Goal: Entertainment & Leisure: Consume media (video, audio)

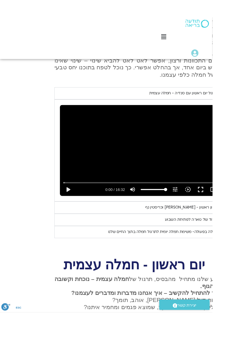
scroll to position [625, -15]
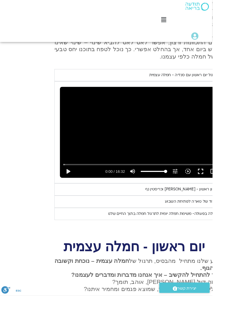
click at [207, 206] on div "ראיון ראשון - [PERSON_NAME] וכריסטין נף" at bounding box center [195, 202] width 78 height 7
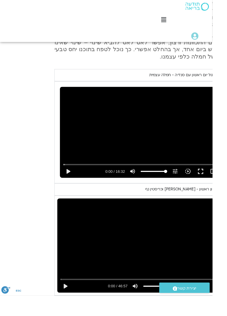
click at [69, 313] on button "play_arrow" at bounding box center [70, 306] width 14 height 14
click at [218, 313] on button "fullscreen" at bounding box center [218, 306] width 14 height 14
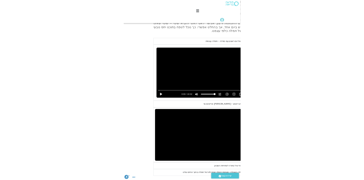
scroll to position [625, 0]
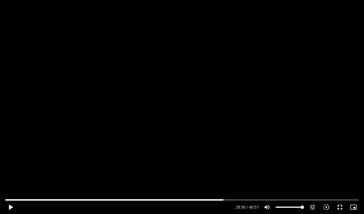
click at [14, 212] on button "play_arrow" at bounding box center [11, 207] width 14 height 14
click at [227, 205] on button "fullscreen_exit" at bounding box center [340, 207] width 14 height 14
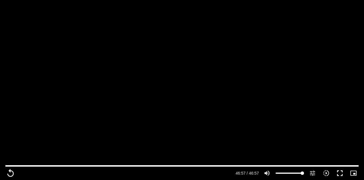
scroll to position [637, 0]
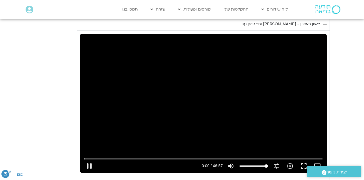
type input "0.621871"
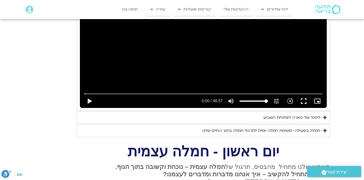
scroll to position [831, 0]
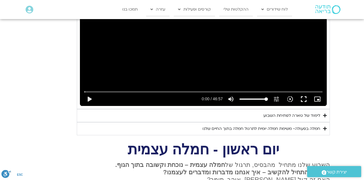
click at [227, 125] on div "חמלה בפעולה- משימת חמלה יומית לתרגול חמלה בתוך החיים שלנו" at bounding box center [261, 128] width 118 height 7
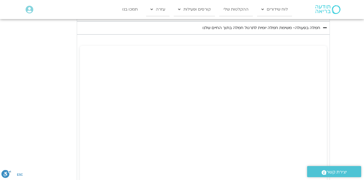
scroll to position [931, 0]
click at [227, 113] on section "יום ראשון - חמלה עצמית השבוע שלנו מתחיל מהבסיס, תרגול של חמלה עצמית – נוכחת וקש…" at bounding box center [182, 4] width 364 height 797
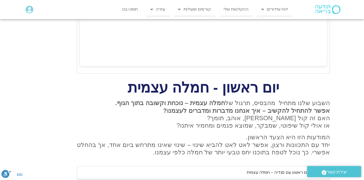
scroll to position [1261, 0]
click at [218, 105] on p "השבוע שלנו מתחיל מהבסיס, תרגול של חמלה עצמית – נוכחת וקשובה בתוך הגוף. אפשר להת…" at bounding box center [203, 114] width 253 height 30
click at [225, 99] on strong "חמלה עצמית – נוכחת וקשובה בתוך הגוף. אפשר להתחיל להקשיב – איך אנחנו מדברות ומדב…" at bounding box center [222, 106] width 215 height 15
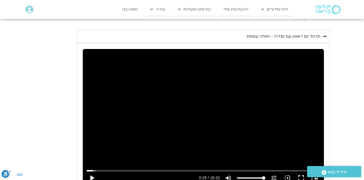
scroll to position [1425, 0]
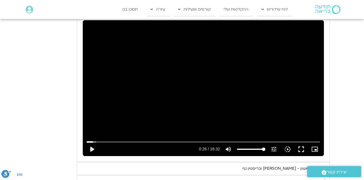
type input "316"
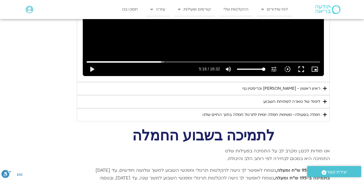
scroll to position [1506, 0]
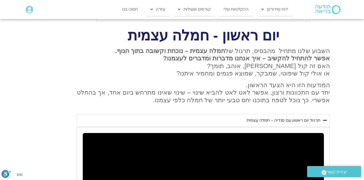
type input "0.16687"
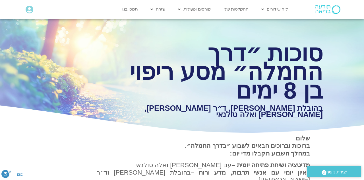
scroll to position [0, 0]
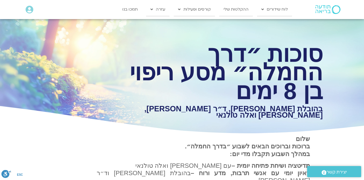
type input "2.539855"
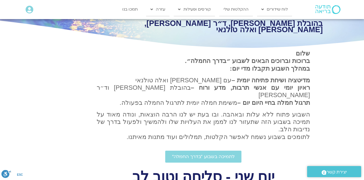
scroll to position [101, 0]
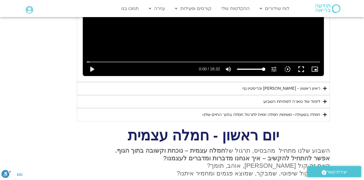
scroll to position [700, 0]
click at [271, 97] on summary "לימוד של טארה לפתיחת השבוע" at bounding box center [203, 101] width 253 height 13
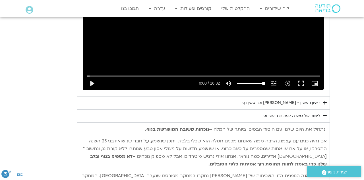
scroll to position [683, 0]
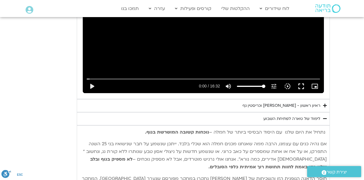
click at [85, 79] on button "play_arrow" at bounding box center [92, 86] width 14 height 14
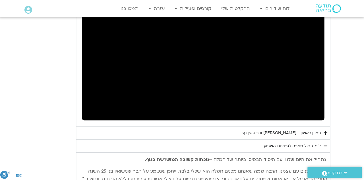
scroll to position [656, 0]
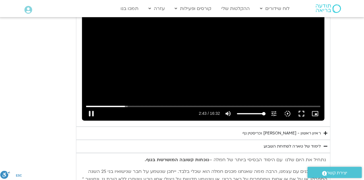
click at [92, 106] on button "pause" at bounding box center [92, 113] width 14 height 14
type input "164.250814"
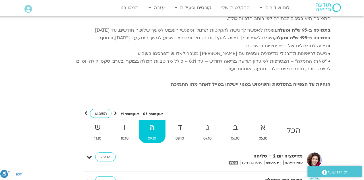
scroll to position [1309, 0]
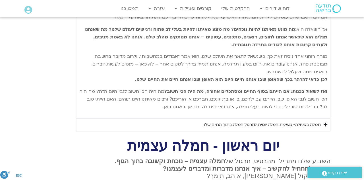
type input "13.421154"
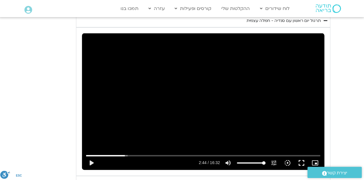
scroll to position [607, 0]
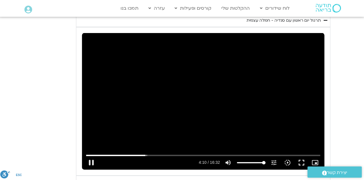
click at [302, 157] on button "fullscreen" at bounding box center [301, 162] width 14 height 14
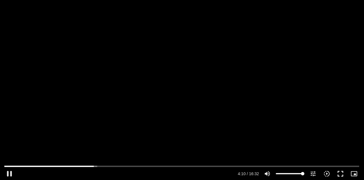
click at [304, 179] on div "Skip Ad pause 4:10 / 16:32 volume_up Mute tune Resolution Auto 240p slow_motion…" at bounding box center [182, 170] width 357 height 18
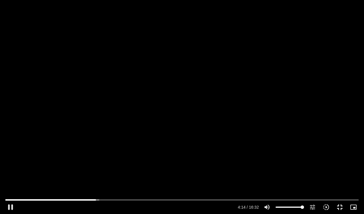
click at [341, 179] on button "fullscreen_exit" at bounding box center [340, 207] width 14 height 14
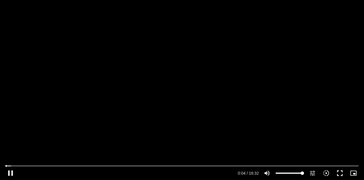
scroll to position [675, 0]
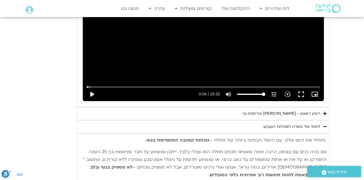
click at [289, 91] on icon "slow_motion_video" at bounding box center [287, 94] width 7 height 7
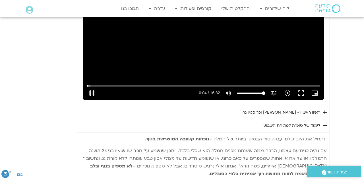
scroll to position [675, 0]
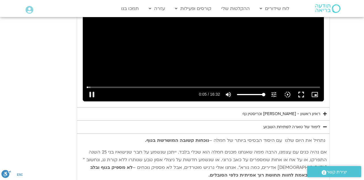
click at [287, 90] on button "slow_motion_video Playback speed 1x 1x" at bounding box center [288, 95] width 14 height 14
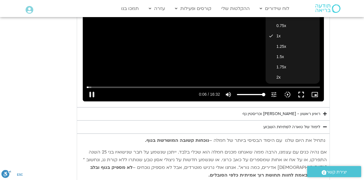
click at [281, 44] on span "1.25x" at bounding box center [281, 46] width 10 height 5
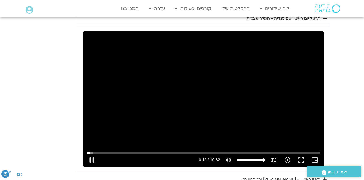
scroll to position [609, 0]
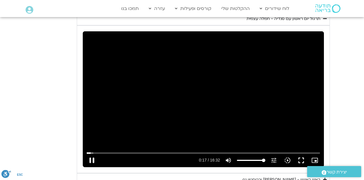
click at [305, 153] on button "fullscreen" at bounding box center [301, 160] width 14 height 14
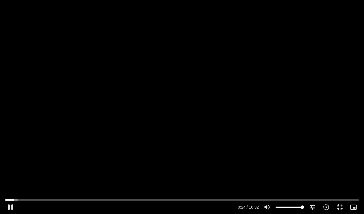
click at [346, 179] on button "fullscreen_exit" at bounding box center [340, 207] width 14 height 14
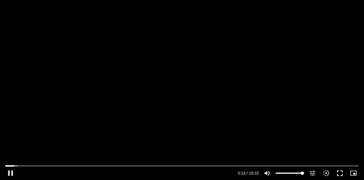
scroll to position [624, 0]
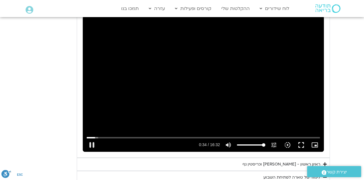
type input "35.075022"
type input "38.4351325757576"
type input "35.236093"
type input "38"
type input "36.195686"
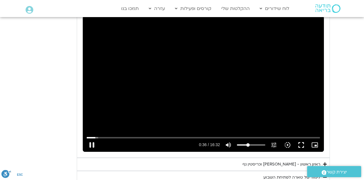
type input "0"
type input "37.325468"
type input "24.0411931818182"
type input "37.690942"
type input "0"
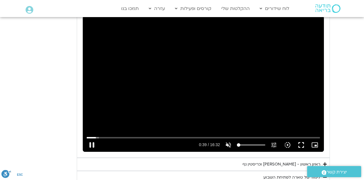
click at [231, 141] on icon "volume_off" at bounding box center [228, 144] width 7 height 7
type input "39.511979"
type input "100"
click at [231, 141] on icon "volume_up" at bounding box center [228, 144] width 7 height 7
type input "40.892154"
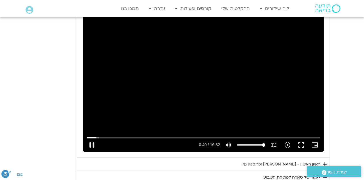
type input "0"
click at [303, 138] on button "fullscreen" at bounding box center [301, 145] width 14 height 14
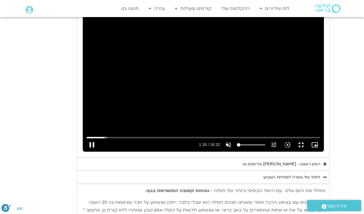
type input "76.369046"
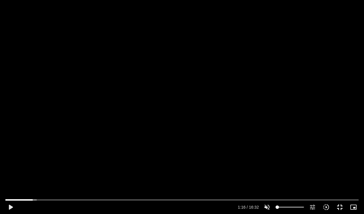
click at [340, 179] on button "fullscreen_exit" at bounding box center [340, 207] width 14 height 14
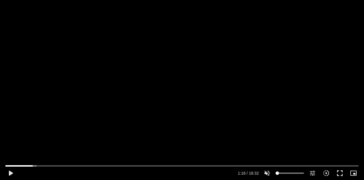
scroll to position [647, 0]
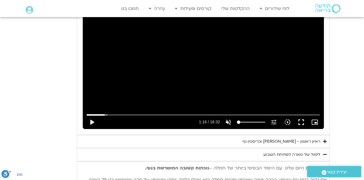
click at [225, 119] on icon "volume_off" at bounding box center [228, 122] width 7 height 7
click at [244, 119] on div "play_arrow 1:16 / 16:32 volume_up Mute tune Resolution Auto 240p slow_motion_vi…" at bounding box center [203, 122] width 236 height 14
click at [257, 118] on div "play_arrow 1:16 / 16:32 volume_up Mute tune Resolution Auto 240p slow_motion_vi…" at bounding box center [203, 122] width 236 height 14
type input "100"
click at [92, 115] on button "play_arrow" at bounding box center [92, 122] width 14 height 14
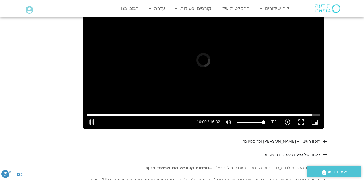
click at [336, 125] on section "יום ראשון - חמלה עצמית השבוע שלנו מתחיל מהבסיס, תרגול של חמלה עצמית – נוכחת וקש…" at bounding box center [182, 120] width 364 height 460
click at [92, 117] on button "replay" at bounding box center [92, 122] width 14 height 14
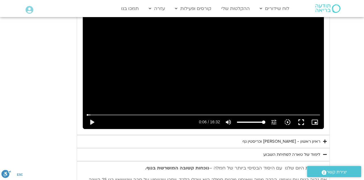
type input "6.439088"
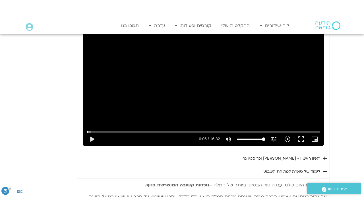
scroll to position [661, 0]
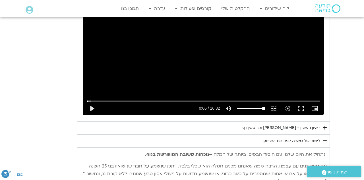
click at [231, 105] on icon "volume_up" at bounding box center [228, 108] width 7 height 7
type input "0"
click at [305, 103] on button "fullscreen" at bounding box center [301, 109] width 14 height 14
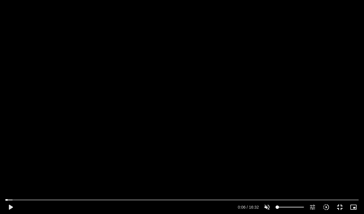
click at [342, 179] on button "fullscreen_exit" at bounding box center [340, 207] width 14 height 14
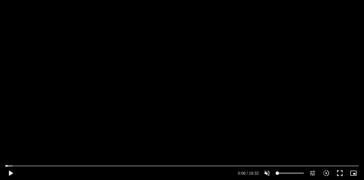
scroll to position [703, 0]
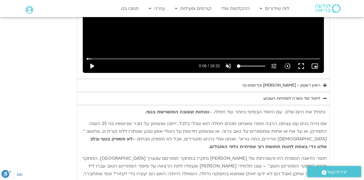
click at [90, 59] on button "play_arrow" at bounding box center [92, 66] width 14 height 14
click at [93, 60] on button "pause" at bounding box center [92, 66] width 14 height 14
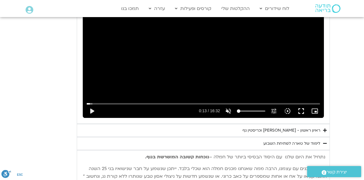
scroll to position [660, 0]
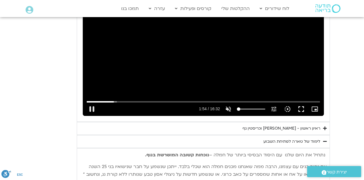
click at [93, 102] on button "pause" at bounding box center [92, 109] width 14 height 14
click at [94, 102] on button "play_arrow" at bounding box center [92, 109] width 14 height 14
type input "119.73214"
type input "6"
type input "119.871893"
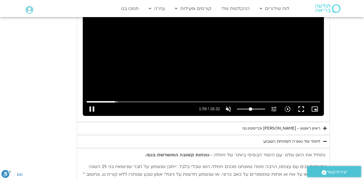
type input "73"
type input "119.956631"
type input "78"
type input "120.587037"
type input "55.1017992424242"
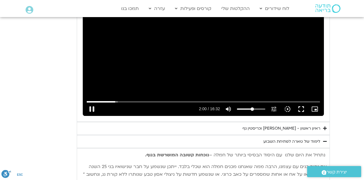
type input "120.728991"
type input "100"
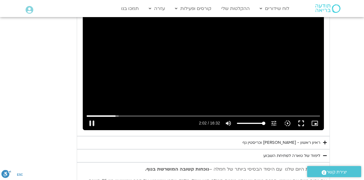
scroll to position [638, 0]
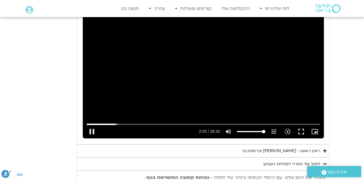
type input "123.58633"
type input "29.3442234848485"
type input "123.879015"
type input "0"
click at [231, 128] on icon "volume_off" at bounding box center [228, 131] width 7 height 7
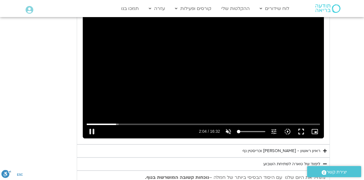
type input "125.16965"
type input "100"
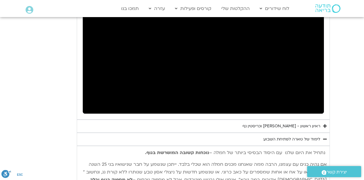
scroll to position [664, 0]
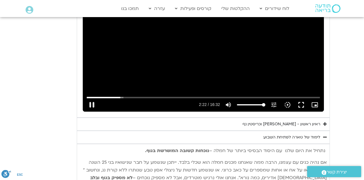
click at [88, 98] on button "pause" at bounding box center [92, 105] width 14 height 14
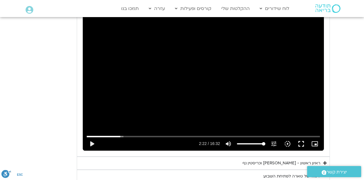
scroll to position [626, 0]
click at [230, 140] on icon "volume_up" at bounding box center [228, 143] width 7 height 7
type input "145.235647"
type input "0"
click at [317, 140] on icon "picture_in_picture_alt" at bounding box center [314, 143] width 7 height 7
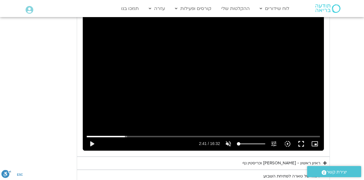
click at [94, 137] on button "play_arrow" at bounding box center [92, 144] width 14 height 14
click at [94, 137] on button "pause" at bounding box center [92, 144] width 14 height 14
click at [91, 137] on button "play_arrow" at bounding box center [92, 144] width 14 height 14
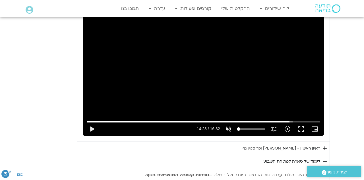
click at [92, 122] on button "play_arrow" at bounding box center [92, 129] width 14 height 14
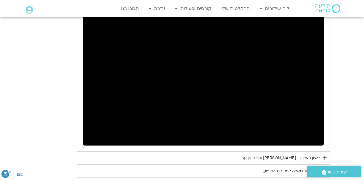
scroll to position [633, 0]
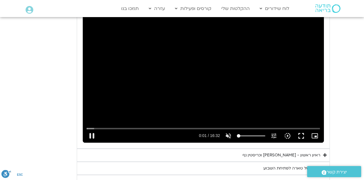
type input "1.78856"
click at [230, 132] on icon "volume_up" at bounding box center [228, 135] width 7 height 7
type input "0"
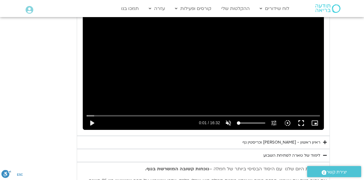
scroll to position [648, 0]
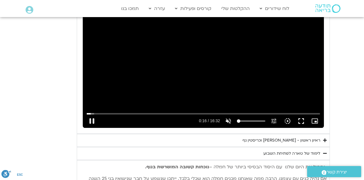
click at [93, 114] on button "pause" at bounding box center [92, 121] width 14 height 14
type input "17.149789"
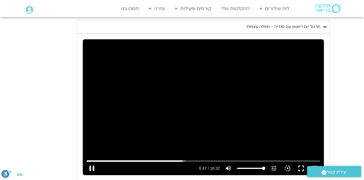
scroll to position [1065, 0]
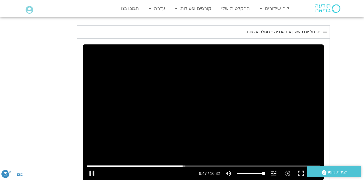
click at [90, 166] on button "pause" at bounding box center [92, 173] width 14 height 14
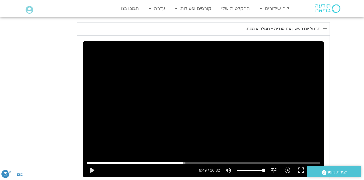
scroll to position [1063, 0]
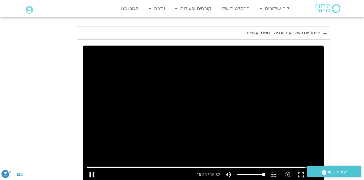
click at [97, 167] on button "pause" at bounding box center [92, 174] width 14 height 14
click at [93, 167] on button "play_arrow" at bounding box center [92, 174] width 14 height 14
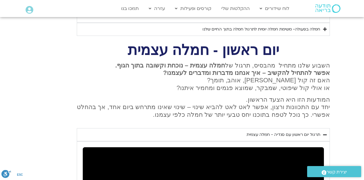
type input "1.253407"
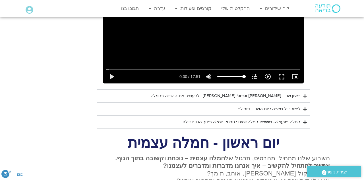
type input "19.882308"
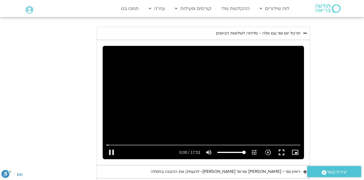
scroll to position [328, 0]
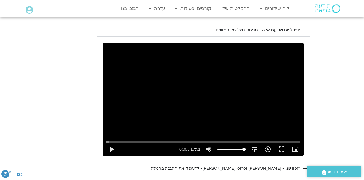
click at [112, 145] on button "play_arrow" at bounding box center [112, 149] width 14 height 14
click at [286, 143] on button "fullscreen" at bounding box center [282, 149] width 14 height 14
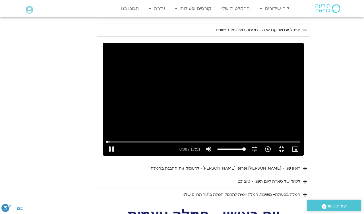
type input "8.522133"
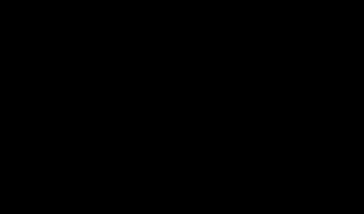
type input "992.52"
type input "972.100309"
type input "992.52"
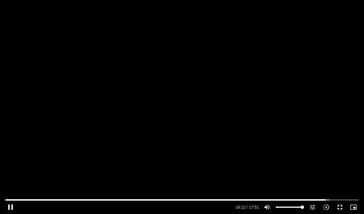
type input "972.231008"
type input "992.52"
type input "972.357611"
type input "992.52"
type input "972.483014"
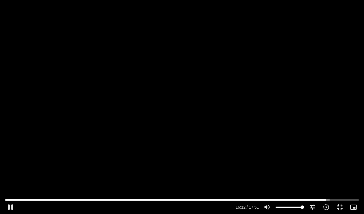
type input "992.52"
type input "972.613642"
type input "992.52"
type input "972.743076"
type input "992.52"
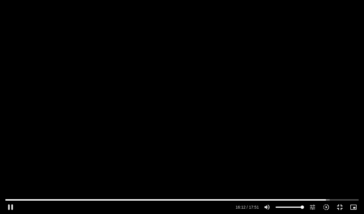
type input "972.869678"
type input "992.52"
type input "972.999605"
type input "992.52"
type input "973.170218"
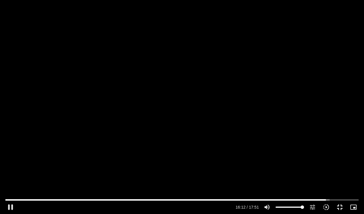
type input "992.52"
type input "973.301411"
type input "992.52"
type input "973.433956"
type input "992.52"
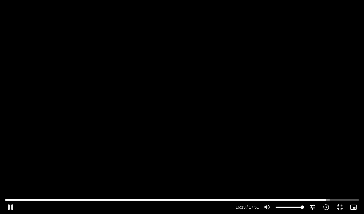
type input "973.587522"
type input "992.52"
type input "973.725586"
type input "992.52"
type input "973.859102"
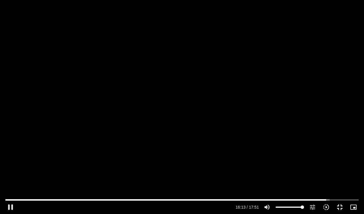
type input "992.52"
type input "973.990344"
type input "992.52"
type input "974.12629"
type input "992.52"
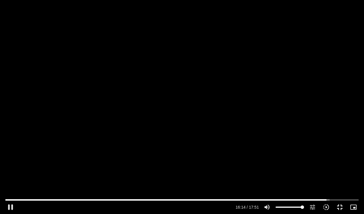
type input "974.25959"
type input "992.52"
type input "974.384824"
type input "992.52"
type input "974.512854"
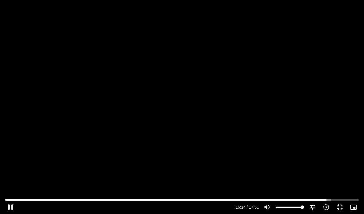
type input "992.52"
type input "974.643066"
type input "992.52"
type input "974.770809"
type input "992.52"
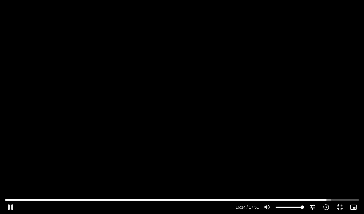
type input "974.903059"
type input "992.52"
type input "975.027552"
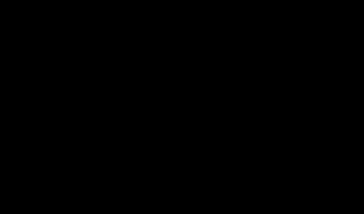
type input "992.52"
type input "1025.088262"
type input "992.52"
type input "1025.124246"
type input "992.52"
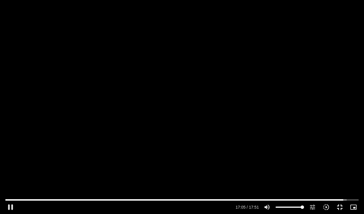
type input "1025.251704"
type input "992.52"
type input "1025.396246"
type input "992.52"
type input "1025.534146"
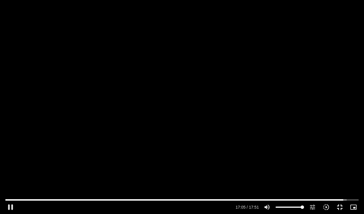
type input "992.52"
type input "1025.667448"
type input "992.52"
type input "1025.800477"
type input "992.52"
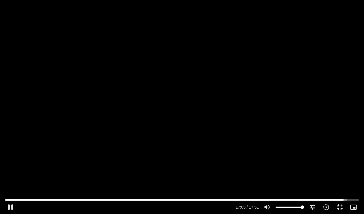
type input "1025.928517"
type input "992.52"
type input "1026.057042"
type input "992.52"
type input "1026.185021"
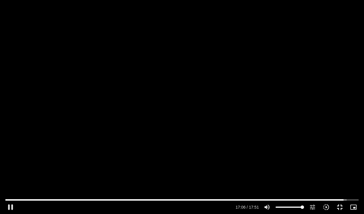
type input "992.52"
type input "1026.316503"
type input "992.52"
type input "1026.457844"
type input "992.52"
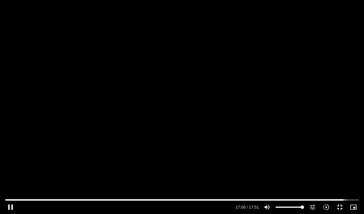
type input "1026.585864"
type input "992.52"
type input "1026.711682"
type input "992.52"
type input "1026.83877"
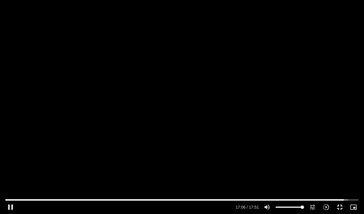
type input "992.52"
type input "1026.964887"
type input "992.52"
type input "1027.08943"
type input "992.52"
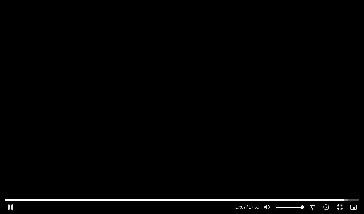
type input "1027.214909"
type input "992.52"
type input "1027.346463"
type input "992.52"
type input "1027.475602"
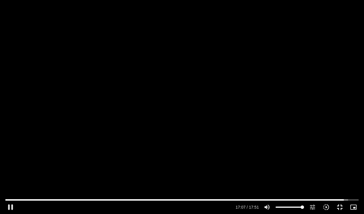
type input "992.52"
type input "1027.6045"
type input "992.52"
type input "1027.729844"
type input "992.52"
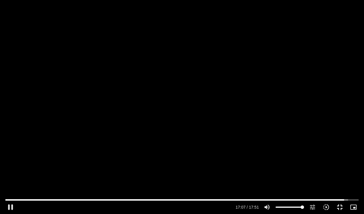
type input "1027.856168"
type input "992.52"
type input "1027.991694"
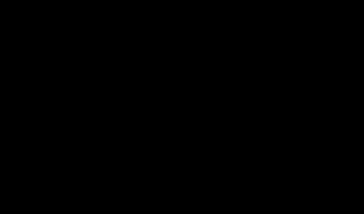
type input "992.52"
type input "1059.569575"
type input "992.52"
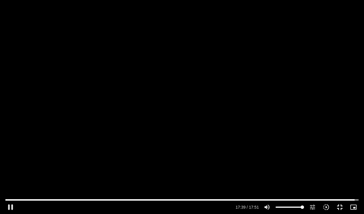
type input "1059.703654"
type input "992.52"
type input "1059.839105"
type input "992.52"
type input "1059.971473"
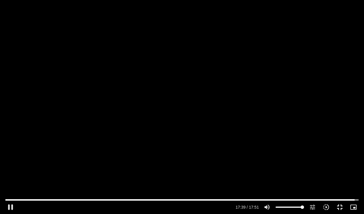
type input "992.52"
type input "1060.101116"
type input "992.52"
type input "1060.227146"
type input "992.52"
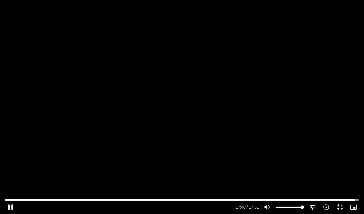
type input "1060.352157"
type input "992.52"
type input "1060.479435"
type input "992.52"
type input "1060.608567"
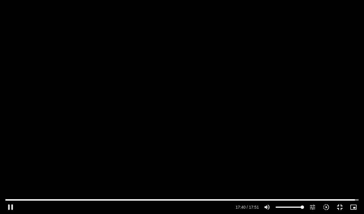
type input "992.52"
type input "1060.741995"
type input "992.52"
type input "1060.867239"
type input "992.52"
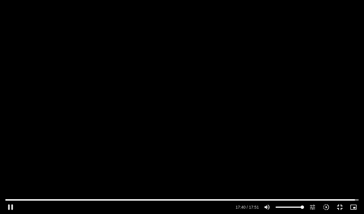
type input "1060.994118"
type input "992.52"
type input "1061.120301"
type input "992.52"
type input "1061.245524"
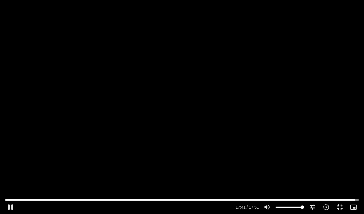
type input "992.52"
type input "1061.373903"
type input "992.52"
type input "1061.502441"
type input "992.52"
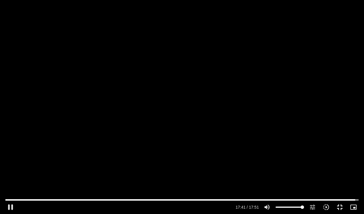
type input "1061.629843"
type input "992.52"
type input "1061.762877"
type input "992.52"
type input "1061.893723"
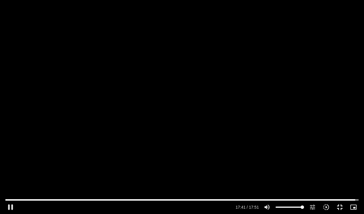
type input "992.52"
type input "1062.019153"
type input "992.52"
type input "1062.147248"
type input "992.52"
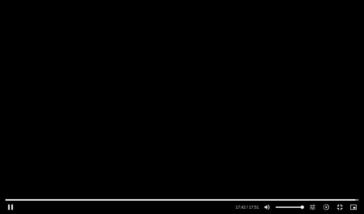
type input "1062.278174"
type input "992.52"
type input "1062.403004"
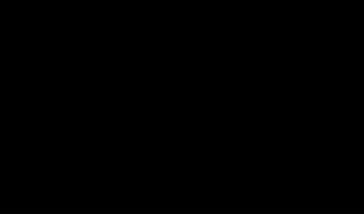
type input "992.52"
type input "1065.049028"
type input "992.52"
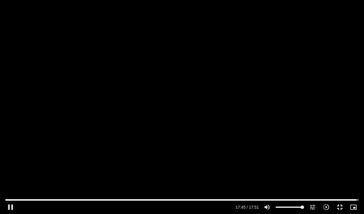
type input "1065.181926"
type input "992.52"
type input "1065.307576"
type input "992.52"
type input "1065.436291"
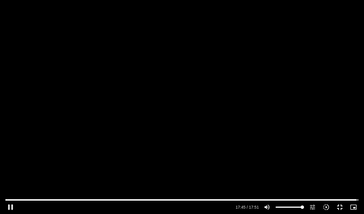
type input "992.52"
type input "1065.562937"
type input "992.52"
type input "1065.6878"
type input "992.52"
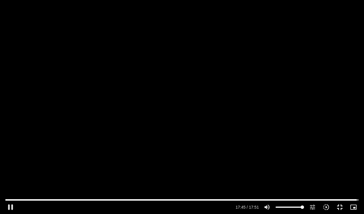
type input "1065.817156"
type input "992.52"
type input "1065.942331"
click at [341, 179] on button "fullscreen_exit" at bounding box center [340, 207] width 14 height 14
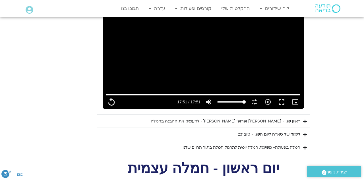
scroll to position [377, 0]
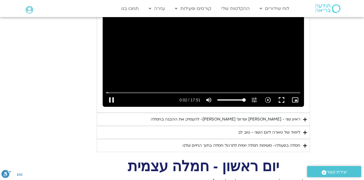
click at [230, 116] on summary "ראיון שני - [PERSON_NAME] ופרופ׳ [PERSON_NAME]- להעמיק את ההבנה בחמלה" at bounding box center [203, 119] width 213 height 13
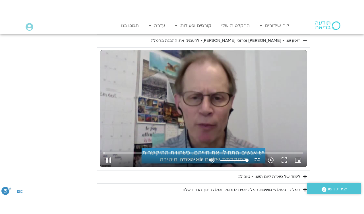
scroll to position [473, 0]
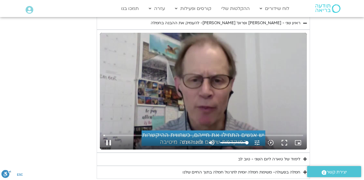
click at [282, 138] on button "fullscreen" at bounding box center [284, 143] width 14 height 14
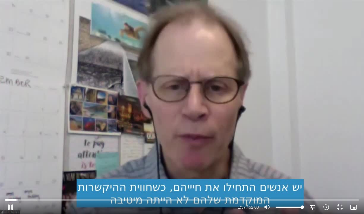
click at [16, 179] on button "pause" at bounding box center [11, 207] width 14 height 14
click at [341, 179] on button "fullscreen_exit" at bounding box center [340, 207] width 14 height 14
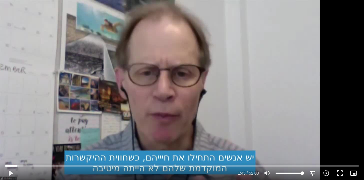
scroll to position [508, 0]
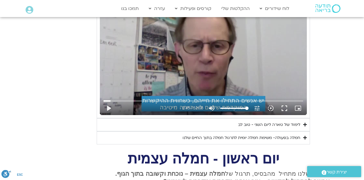
click at [267, 134] on div "חמלה בפעולה- משימת חמלה יומית לתרגול חמלה בתוך החיים שלנו" at bounding box center [242, 137] width 118 height 7
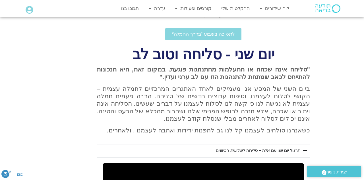
scroll to position [210, 0]
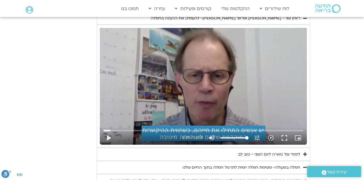
scroll to position [471, 0]
